Goal: Check status: Check status

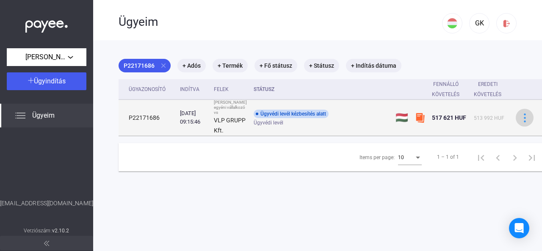
click at [520, 122] on img at bounding box center [524, 117] width 9 height 9
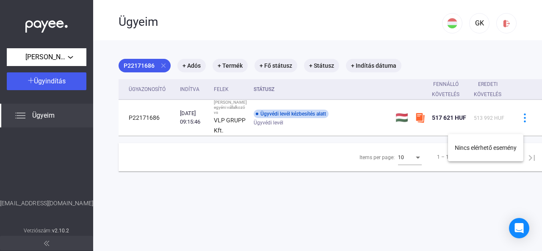
click at [385, 129] on div at bounding box center [271, 125] width 542 height 251
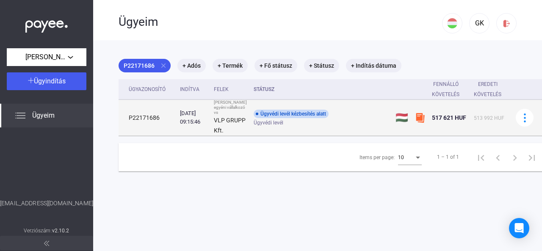
click at [266, 118] on div "Ügyvédi levél kézbesítés alatt" at bounding box center [291, 114] width 75 height 8
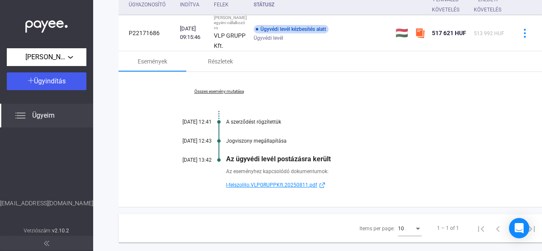
scroll to position [122, 0]
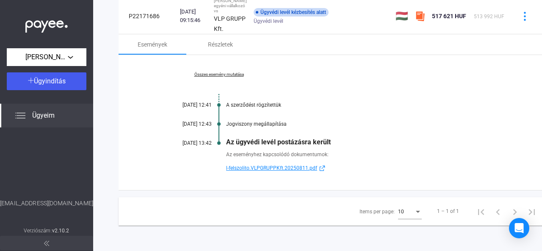
click at [250, 163] on span "l-felszolito.VLPGRUPPKft.20250811.pdf" at bounding box center [271, 168] width 91 height 10
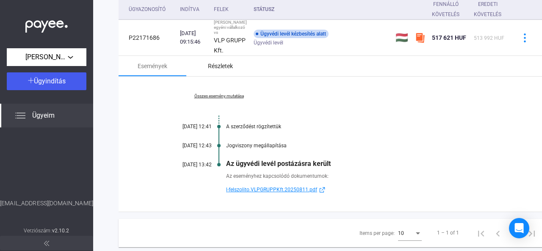
click at [215, 71] on div "Részletek" at bounding box center [220, 66] width 25 height 10
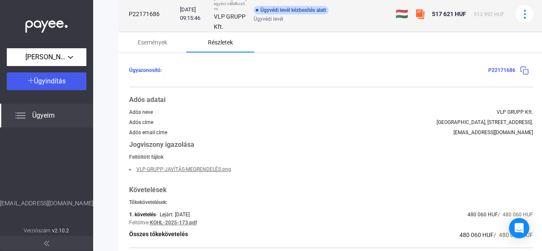
scroll to position [61, 0]
